Goal: Transaction & Acquisition: Purchase product/service

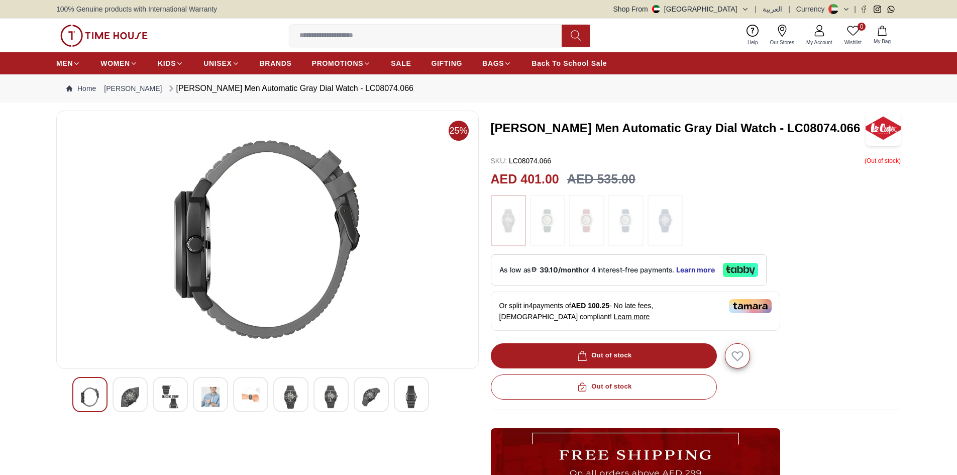
click at [268, 392] on div at bounding box center [267, 394] width 390 height 35
click at [283, 392] on img at bounding box center [291, 396] width 18 height 23
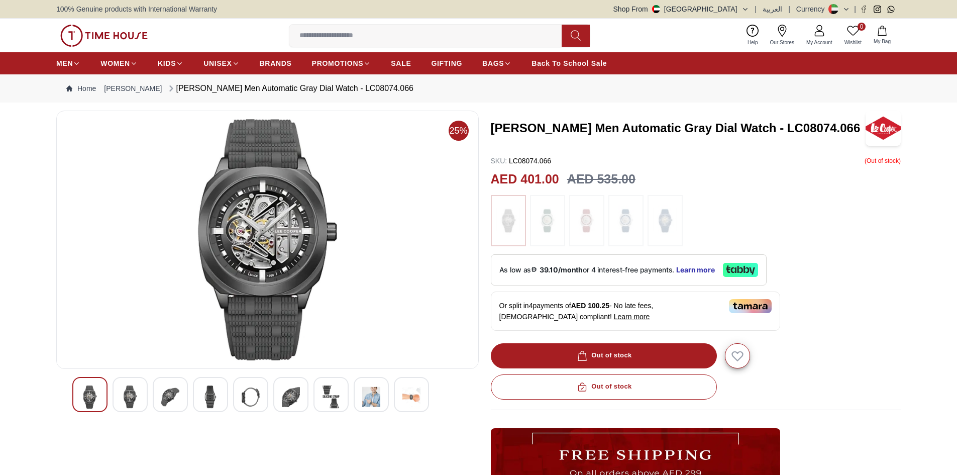
click at [332, 392] on img at bounding box center [331, 396] width 18 height 23
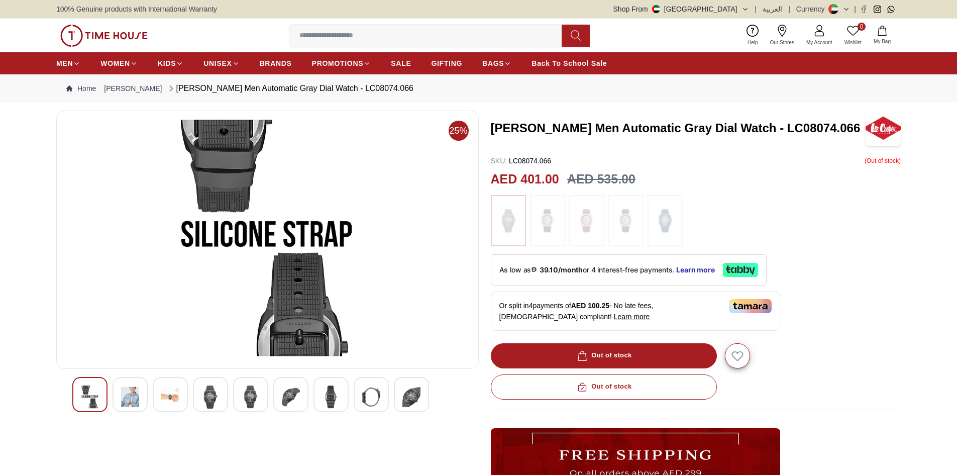
click at [352, 391] on div at bounding box center [267, 394] width 390 height 35
click at [360, 391] on div at bounding box center [371, 394] width 35 height 35
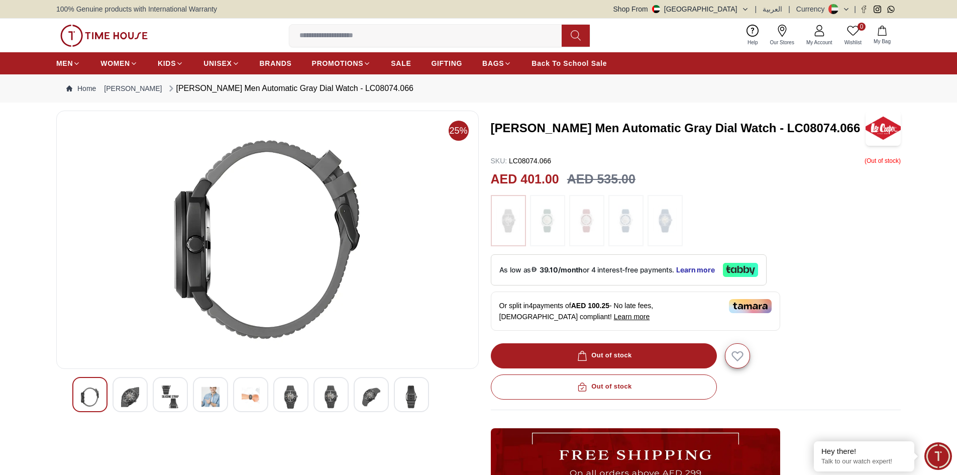
click at [378, 393] on img at bounding box center [371, 396] width 18 height 23
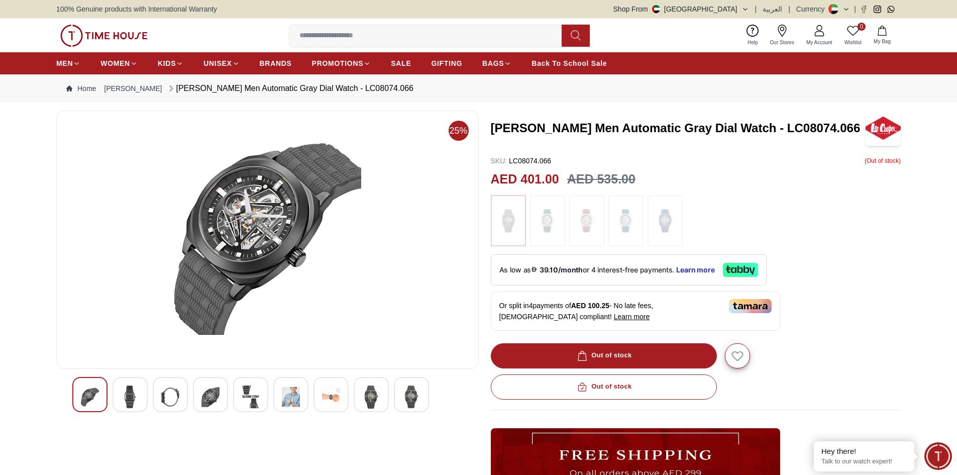
click at [400, 396] on div at bounding box center [411, 394] width 35 height 35
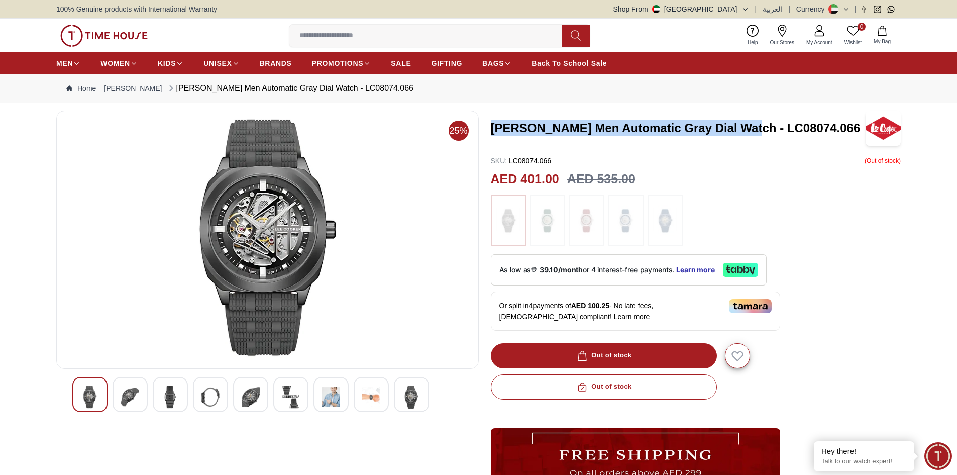
drag, startPoint x: 492, startPoint y: 126, endPoint x: 756, endPoint y: 130, distance: 264.7
click at [756, 130] on h3 "[PERSON_NAME] Men Automatic Gray Dial Watch - LC08074.066" at bounding box center [678, 128] width 375 height 16
